Goal: Task Accomplishment & Management: Use online tool/utility

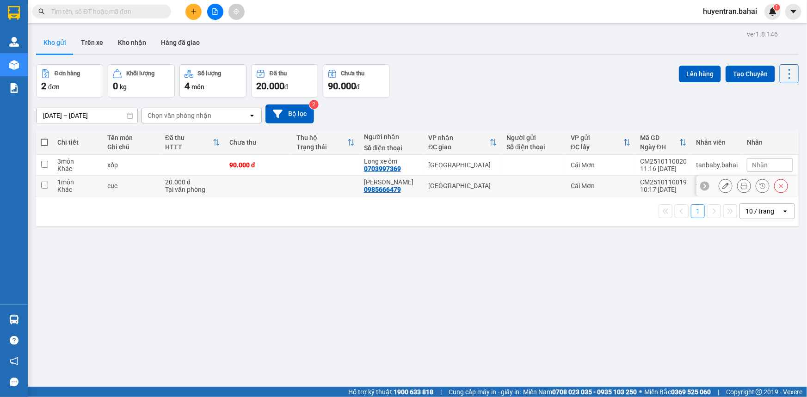
click at [554, 180] on td at bounding box center [534, 186] width 64 height 21
checkbox input "true"
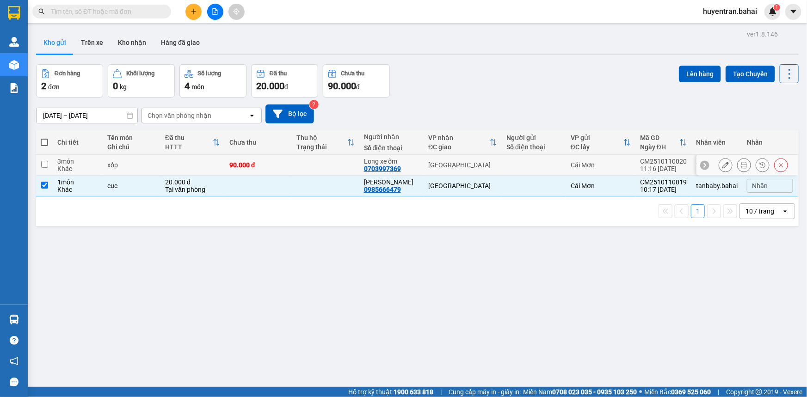
click at [553, 167] on div at bounding box center [533, 164] width 55 height 7
checkbox input "true"
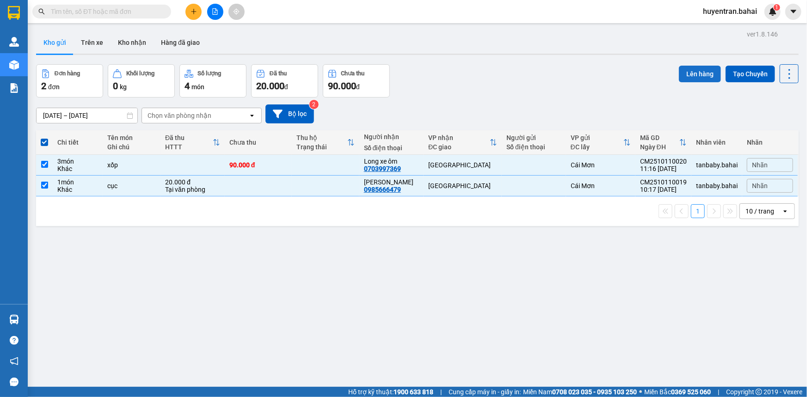
click at [703, 76] on button "Lên hàng" at bounding box center [700, 74] width 42 height 17
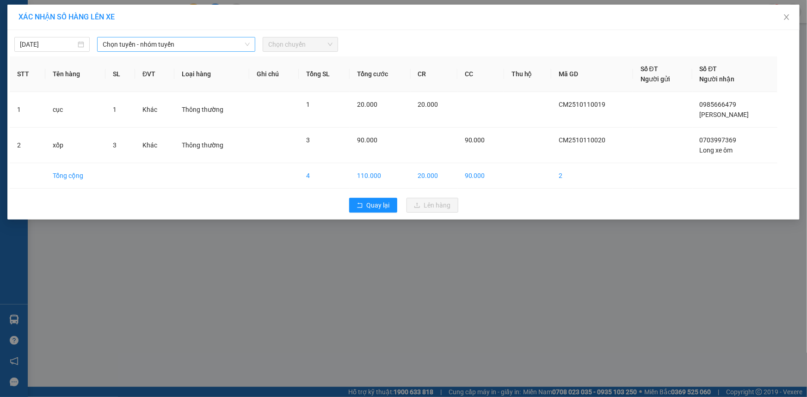
click at [191, 48] on span "Chọn tuyến - nhóm tuyến" at bounding box center [176, 44] width 147 height 14
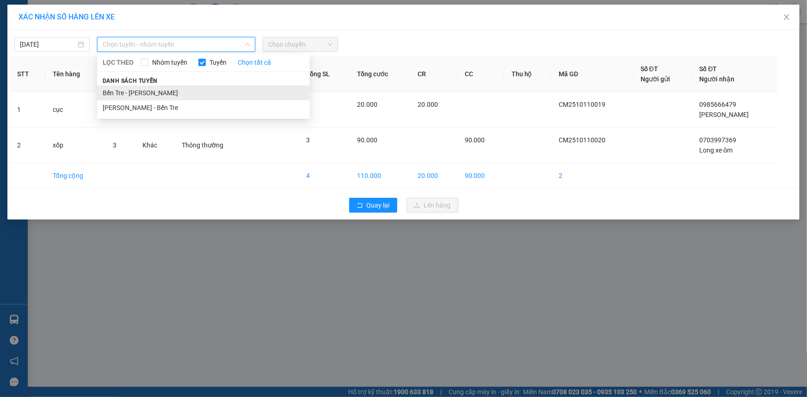
click at [180, 88] on li "Bến Tre - [PERSON_NAME]" at bounding box center [203, 93] width 213 height 15
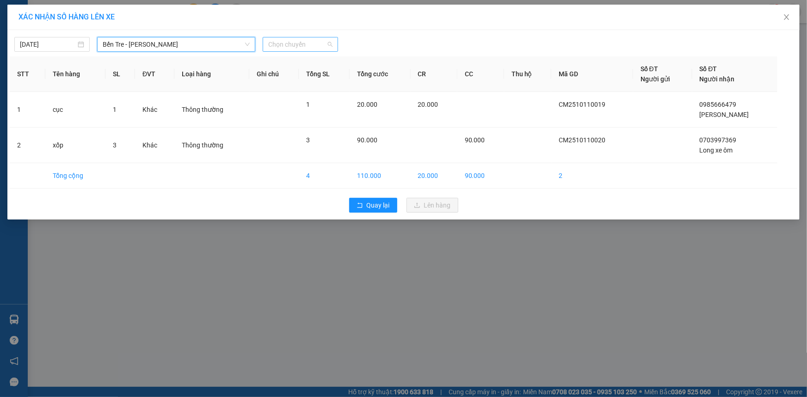
click at [302, 44] on span "Chọn chuyến" at bounding box center [300, 44] width 64 height 14
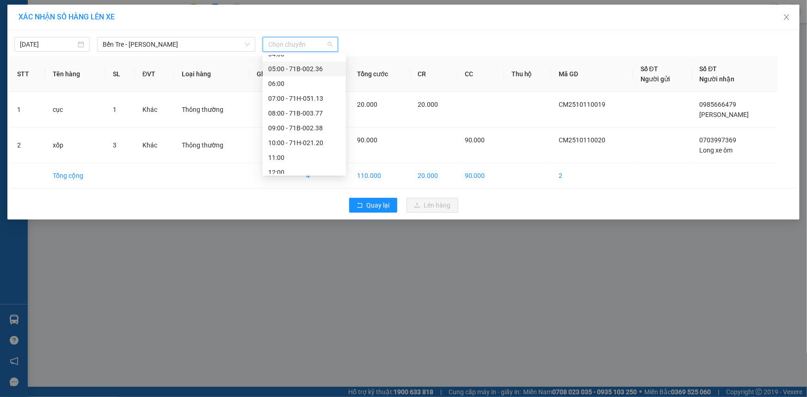
scroll to position [133, 0]
click at [290, 95] on div "12:00" at bounding box center [304, 93] width 72 height 10
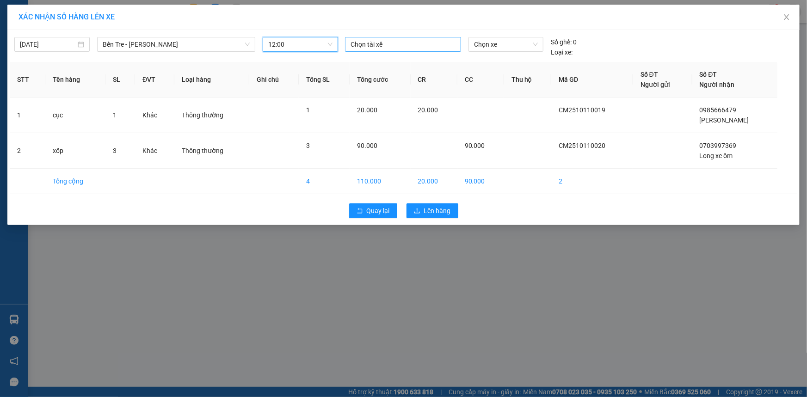
click at [366, 46] on div at bounding box center [402, 44] width 111 height 11
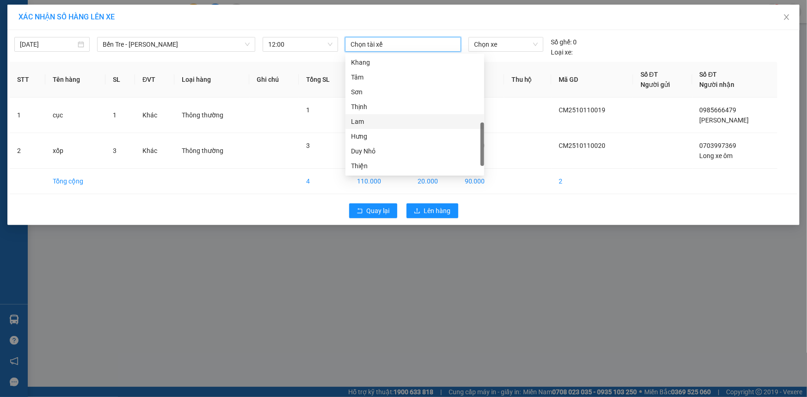
scroll to position [281, 0]
click at [386, 103] on div "Hưng" at bounding box center [415, 108] width 128 height 10
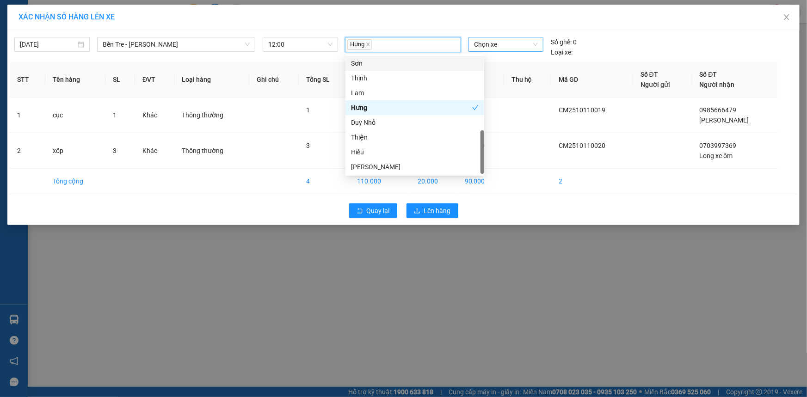
click at [490, 47] on span "Chọn xe" at bounding box center [506, 44] width 64 height 14
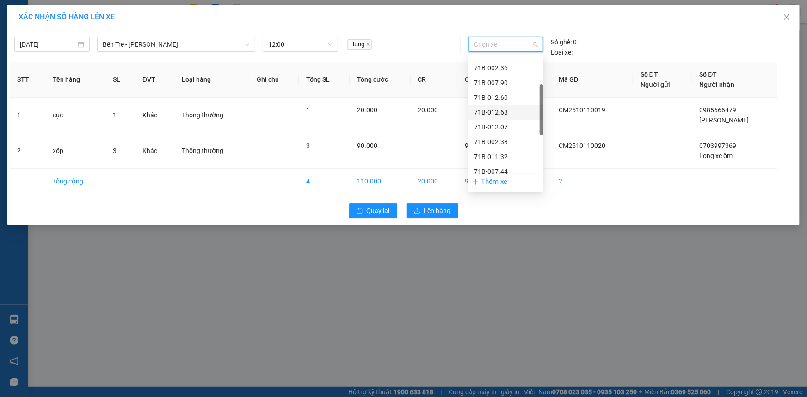
scroll to position [168, 0]
click at [510, 104] on div "71B-008.57" at bounding box center [506, 102] width 64 height 10
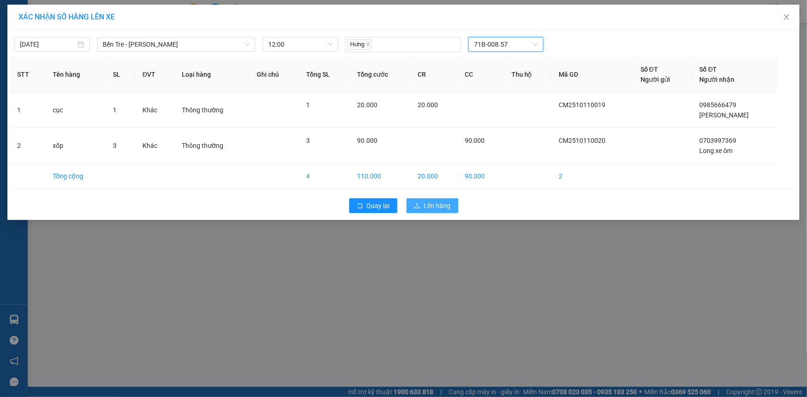
click at [441, 203] on span "Lên hàng" at bounding box center [437, 206] width 27 height 10
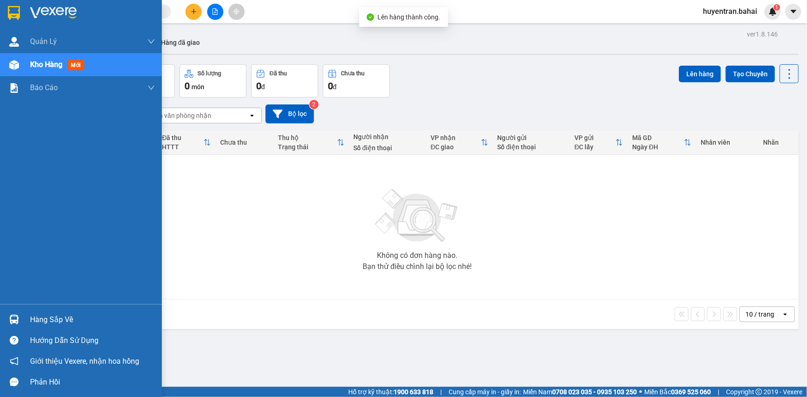
drag, startPoint x: 16, startPoint y: 324, endPoint x: 23, endPoint y: 314, distance: 12.1
click at [17, 324] on img at bounding box center [14, 320] width 10 height 10
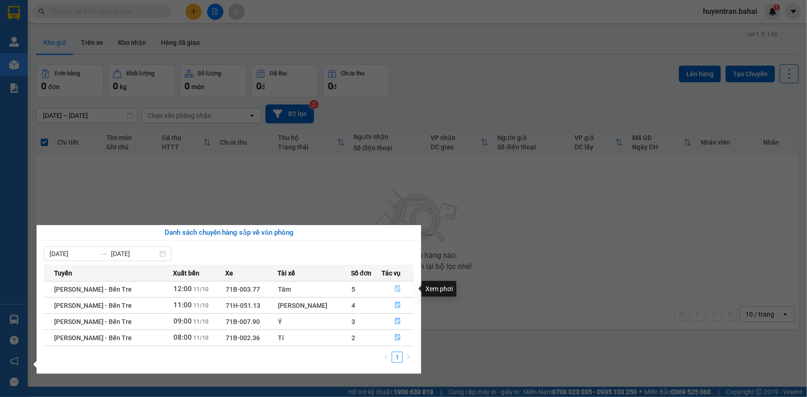
click at [396, 285] on button "button" at bounding box center [397, 289] width 31 height 15
